Goal: Transaction & Acquisition: Purchase product/service

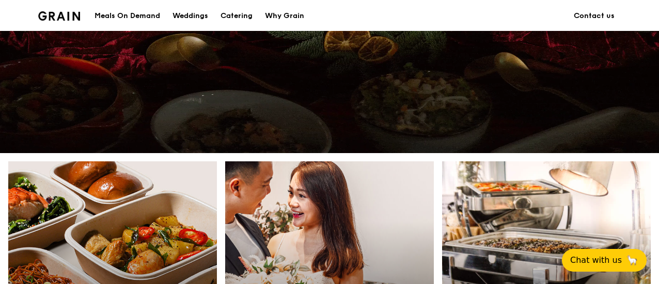
scroll to position [361, 0]
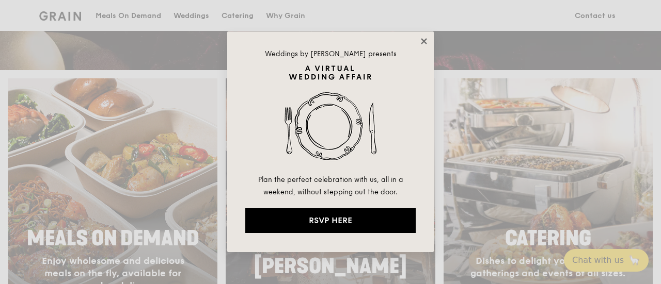
click at [426, 40] on icon at bounding box center [424, 41] width 6 height 6
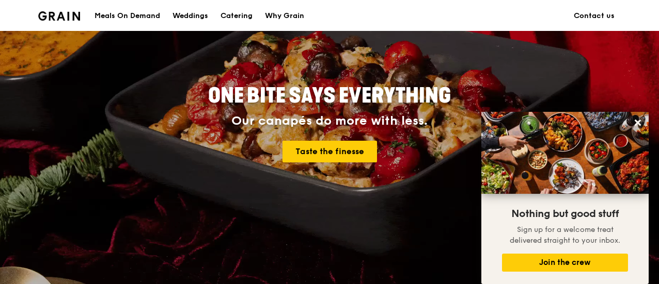
scroll to position [0, 0]
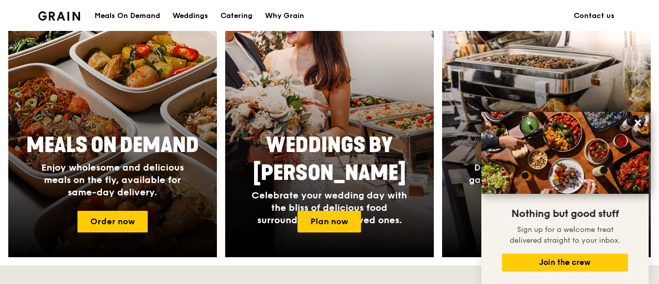
scroll to position [465, 0]
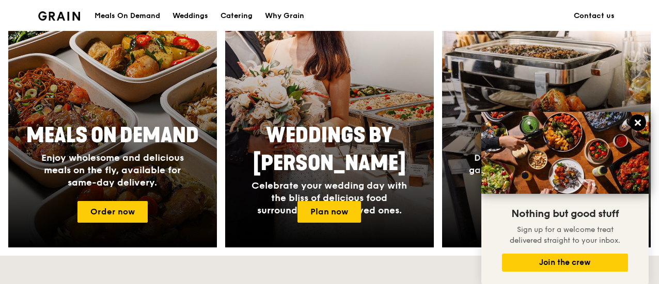
click at [638, 125] on icon at bounding box center [637, 122] width 9 height 9
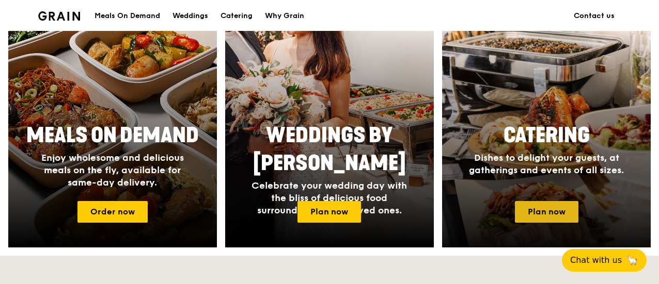
click at [541, 212] on link "Plan now" at bounding box center [547, 212] width 64 height 22
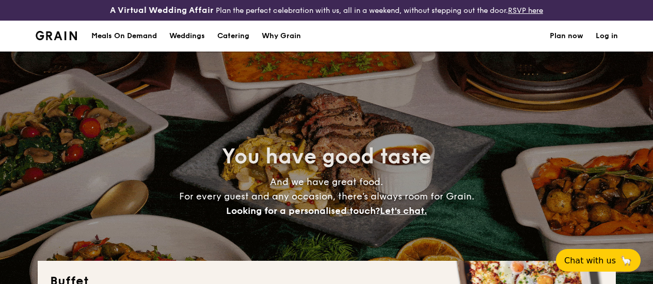
select select
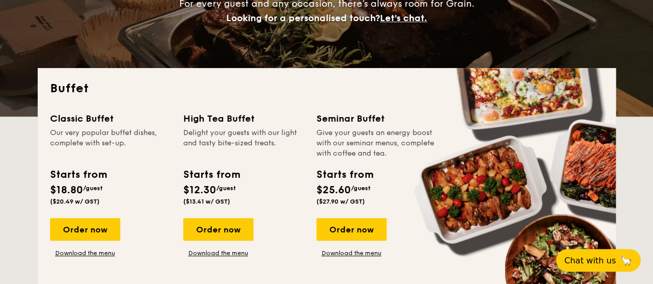
scroll to position [215, 0]
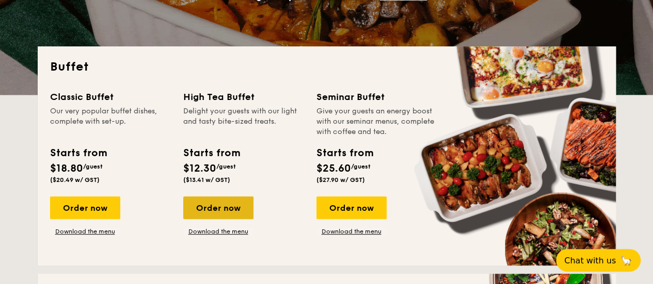
click at [230, 215] on div "Order now" at bounding box center [218, 208] width 70 height 23
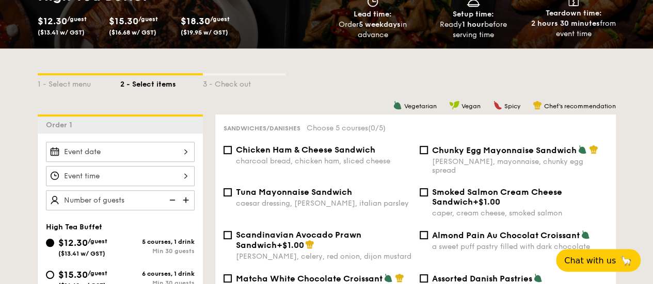
scroll to position [258, 0]
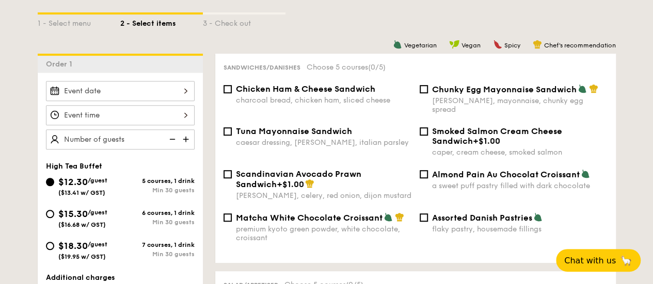
select select
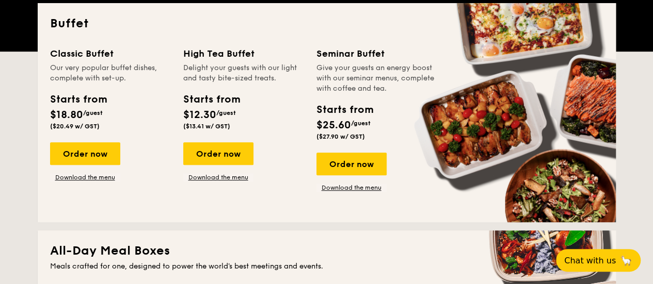
scroll to position [244, 0]
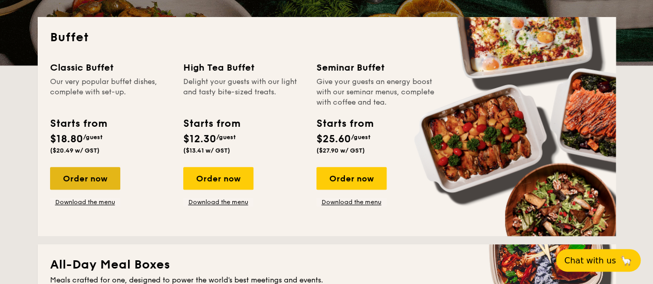
click at [77, 187] on div "Order now" at bounding box center [85, 178] width 70 height 23
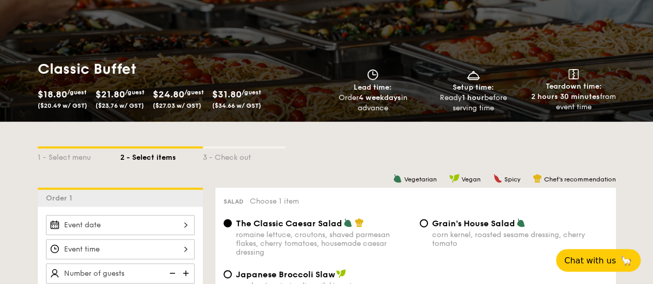
scroll to position [103, 0]
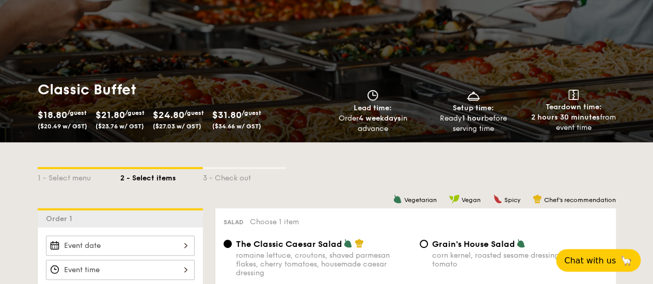
scroll to position [274, 0]
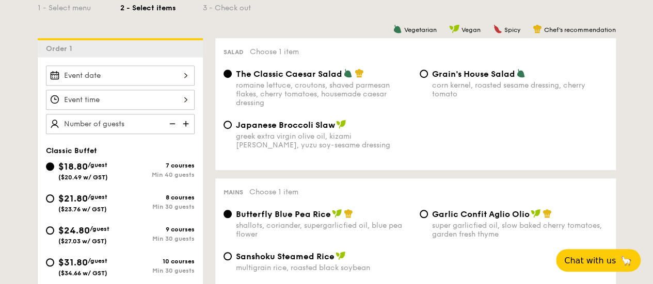
select select
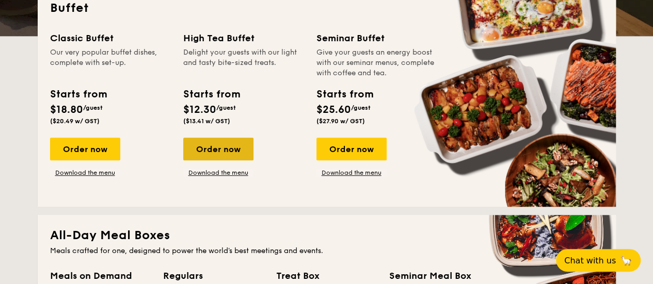
click at [232, 158] on div "Order now" at bounding box center [218, 149] width 70 height 23
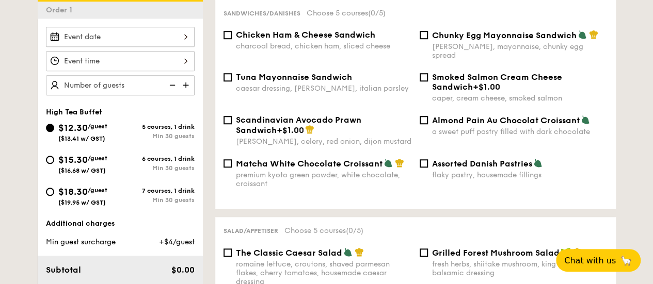
scroll to position [310, 0]
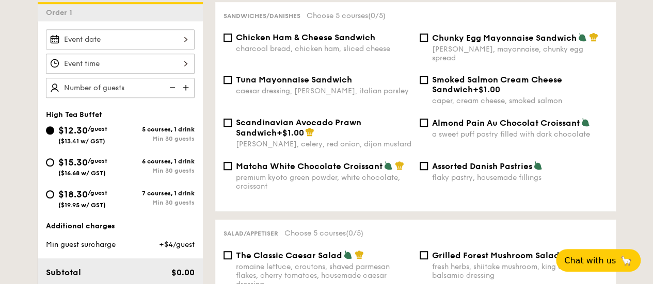
click at [185, 93] on img at bounding box center [186, 88] width 15 height 20
type input "20 guests"
click at [170, 94] on img at bounding box center [171, 88] width 15 height 20
